Goal: Transaction & Acquisition: Purchase product/service

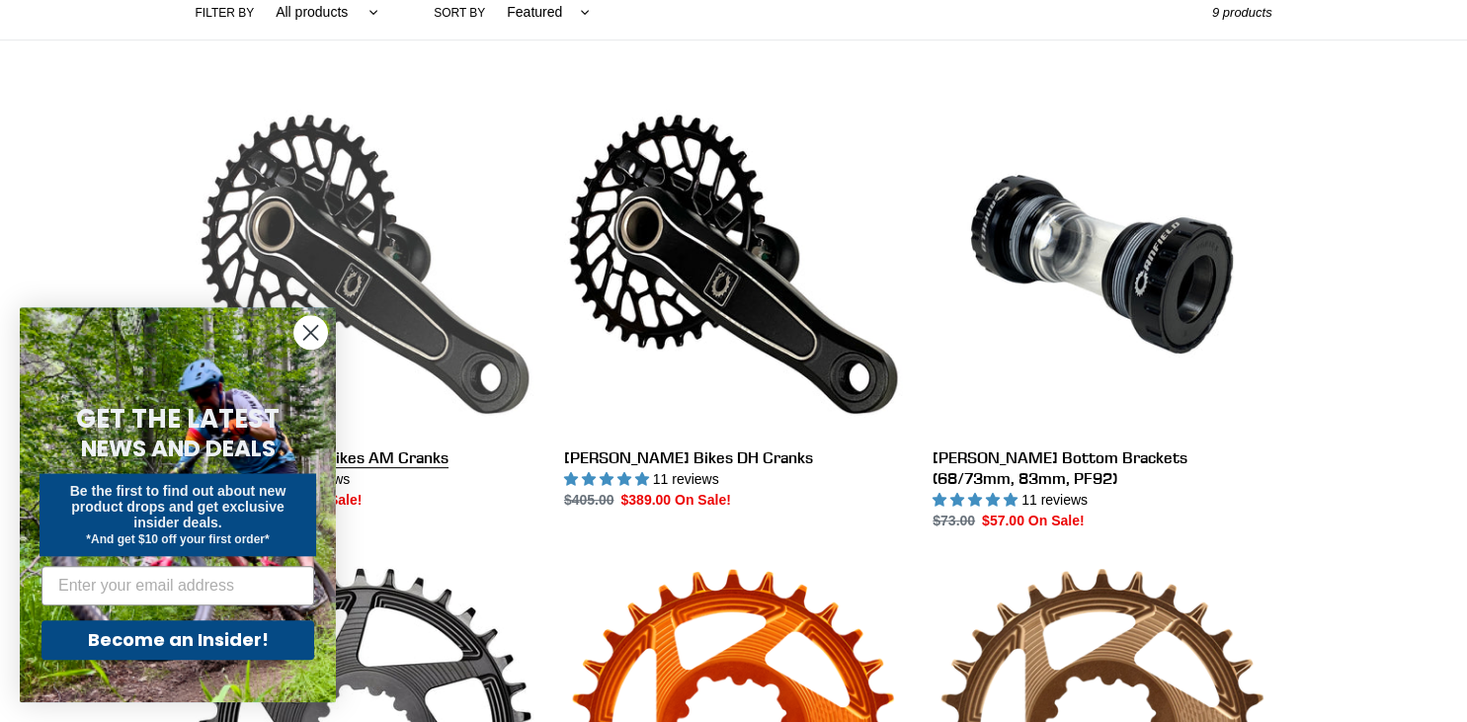
scroll to position [495, 0]
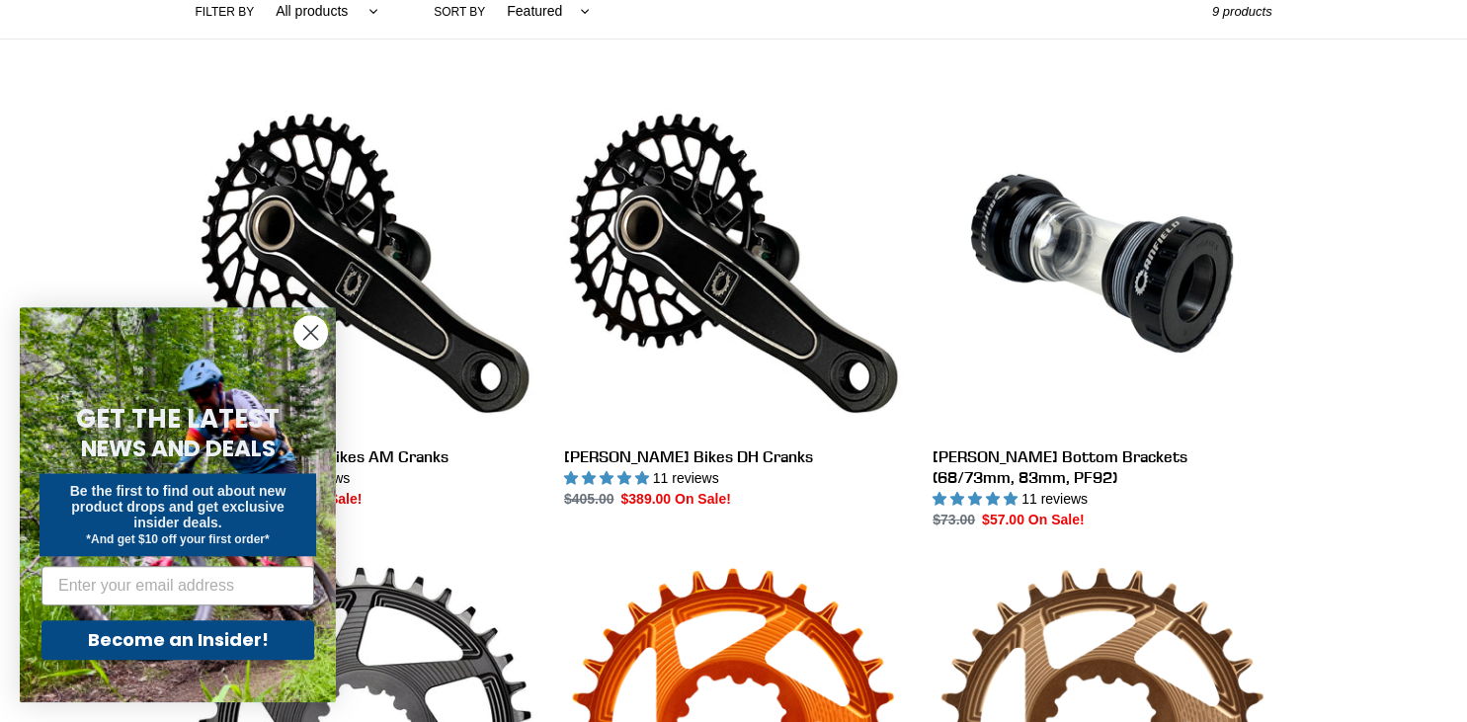
click at [317, 335] on circle "Close dialog" at bounding box center [310, 332] width 33 height 33
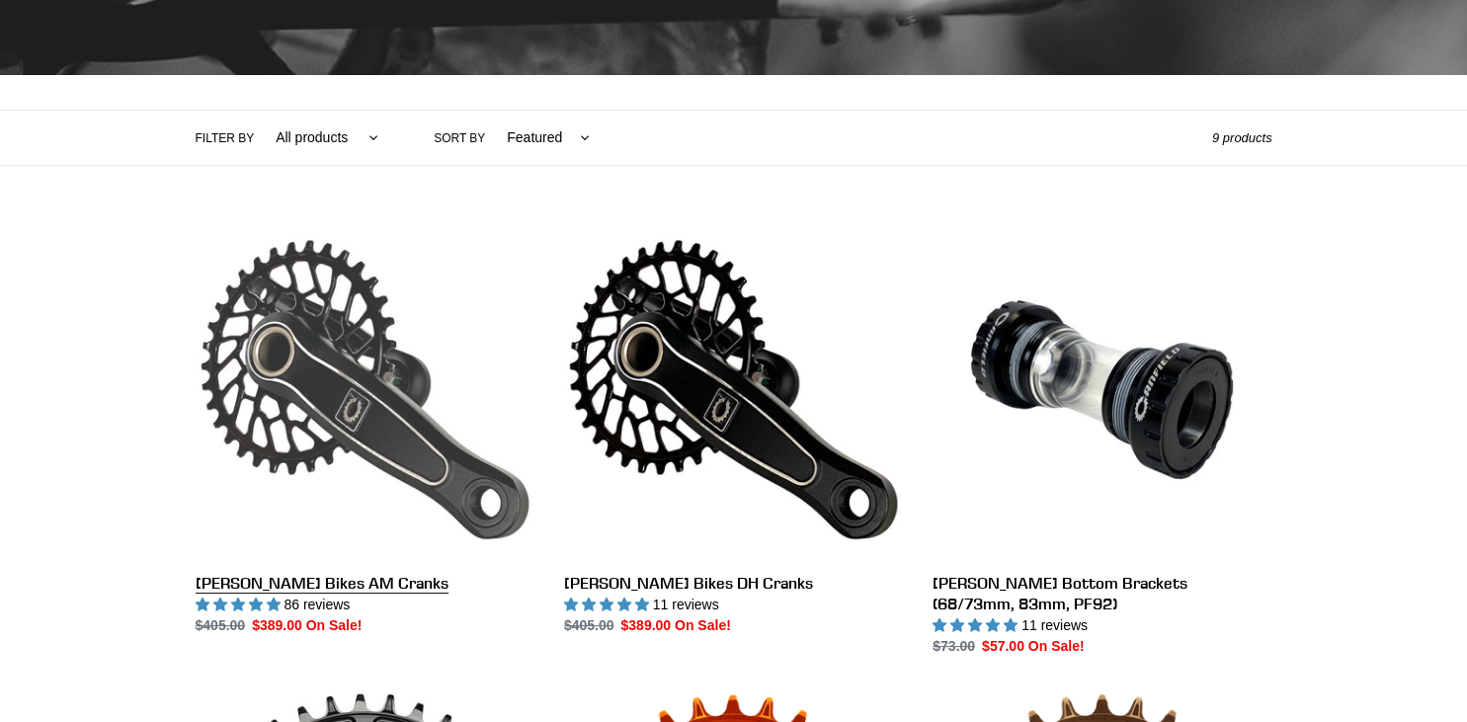
scroll to position [371, 0]
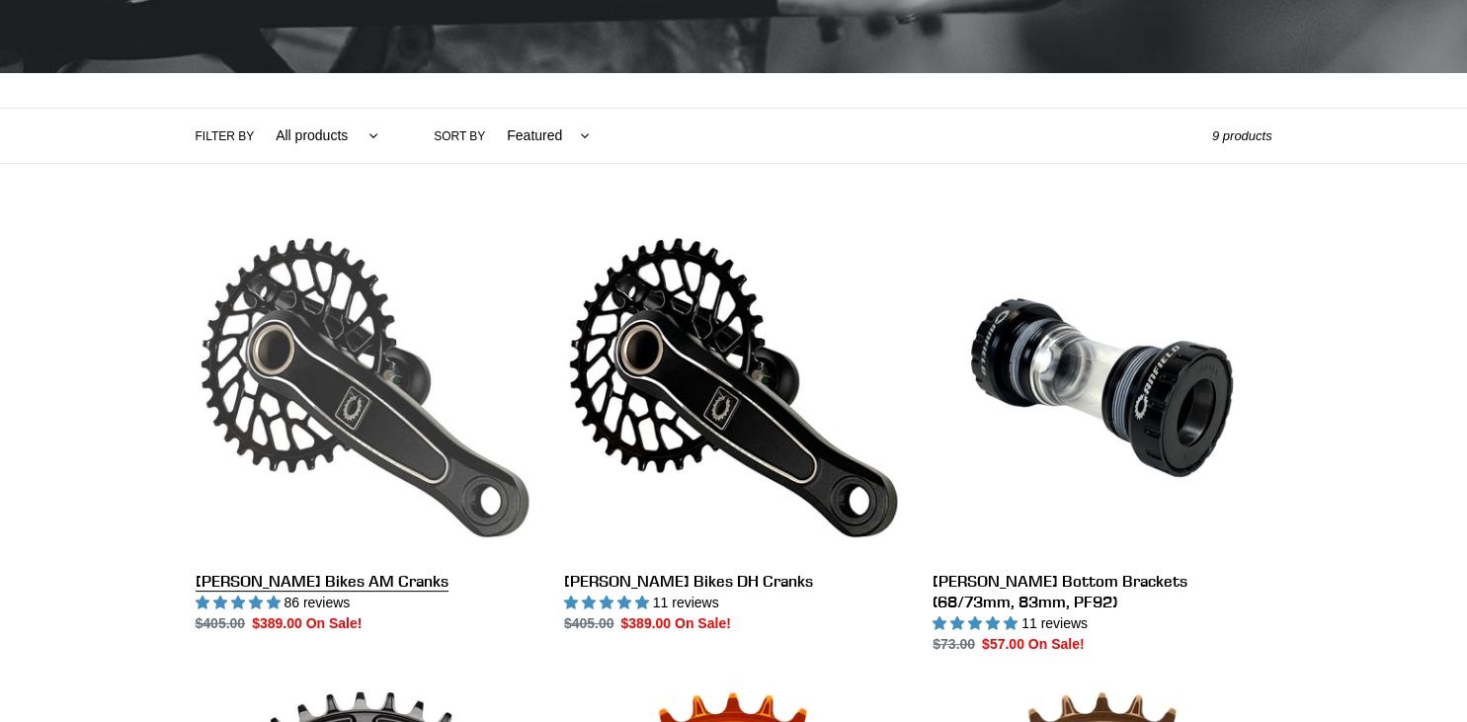
click at [325, 355] on link "[PERSON_NAME] Bikes AM Cranks" at bounding box center [365, 426] width 339 height 416
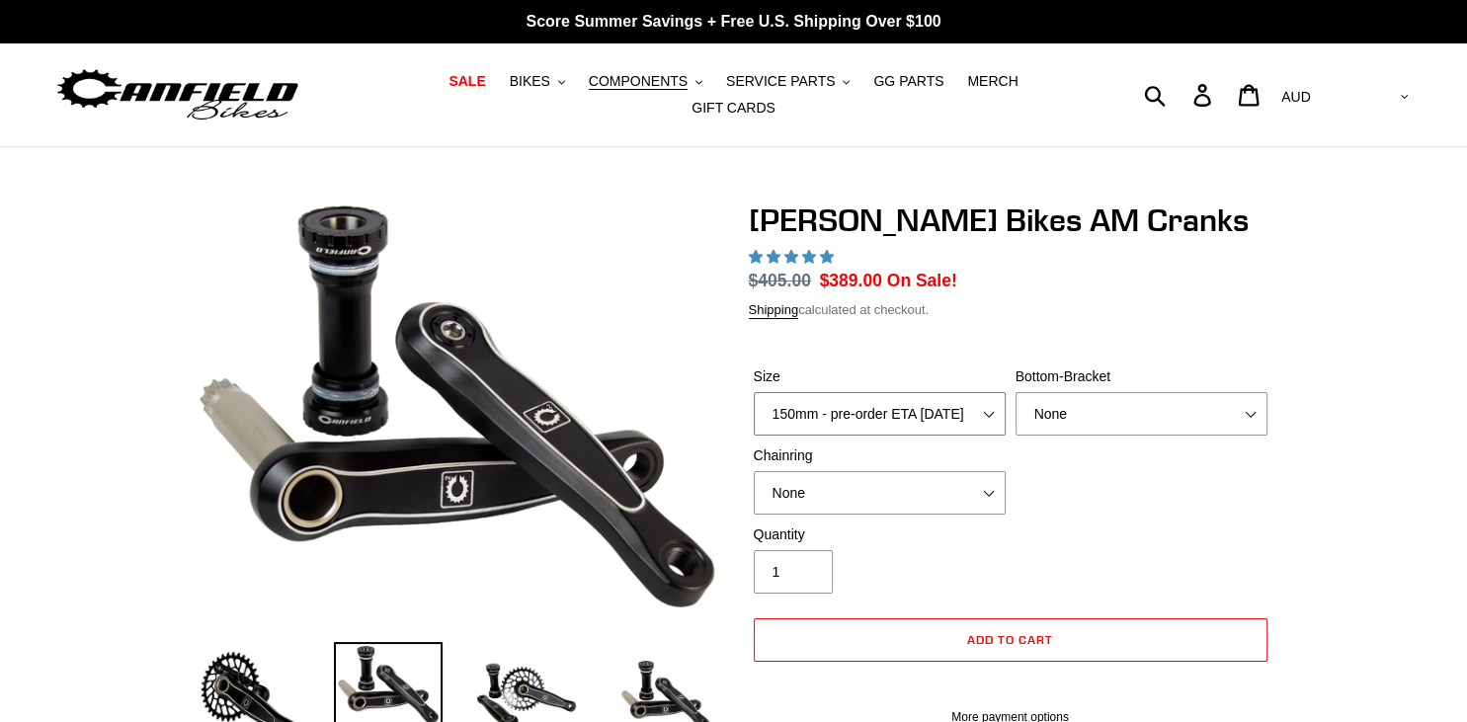
click at [754, 392] on select "150mm - pre-order ETA [DATE] 155mm - pre-order ETA [DATE] 160mm - pre-order ETA…" at bounding box center [880, 413] width 252 height 43
select select "highest-rating"
select select "155mm - pre-order ETA [DATE]"
click option "155mm - pre-order ETA [DATE]" at bounding box center [0, 0] width 0 height 0
click at [1016, 392] on select "None BSA Threaded 68/73mm Press Fit PF92" at bounding box center [1142, 413] width 252 height 43
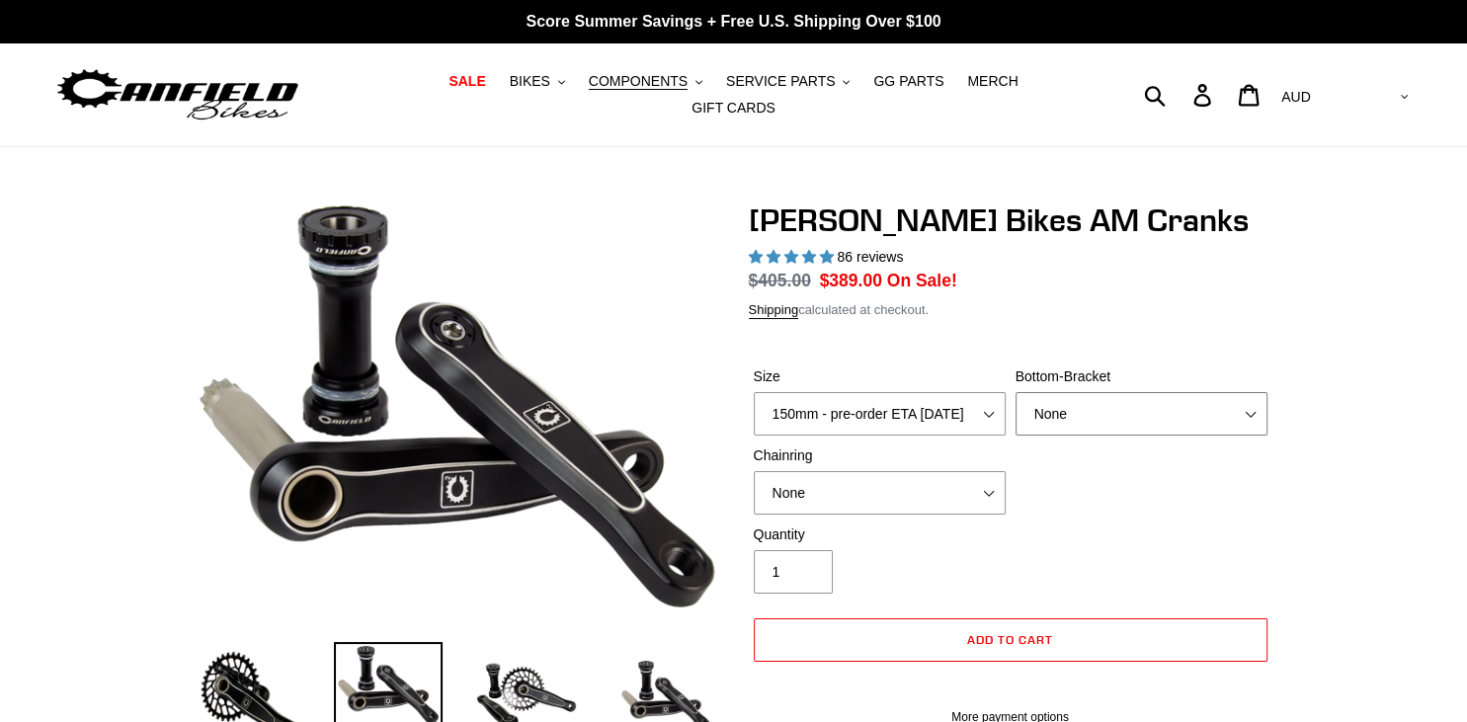
select select "Press Fit PF92"
click option "Press Fit PF92" at bounding box center [0, 0] width 0 height 0
click at [754, 471] on select "None 30t Round (Boost 148) 30t Oval (Boost 148) 32t Round (Boost 148) 32t Oval …" at bounding box center [880, 492] width 252 height 43
click at [1084, 561] on div "Quantity 1" at bounding box center [1011, 564] width 524 height 79
